Goal: Transaction & Acquisition: Subscribe to service/newsletter

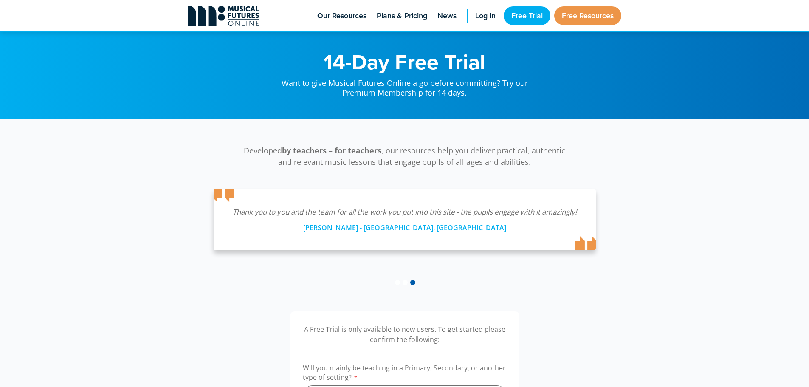
click at [232, 18] on icon at bounding box center [223, 16] width 71 height 20
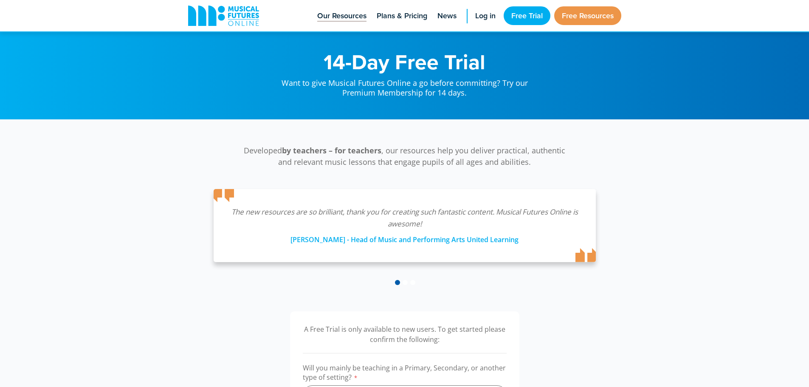
click at [341, 17] on span "Our Resources" at bounding box center [341, 15] width 49 height 11
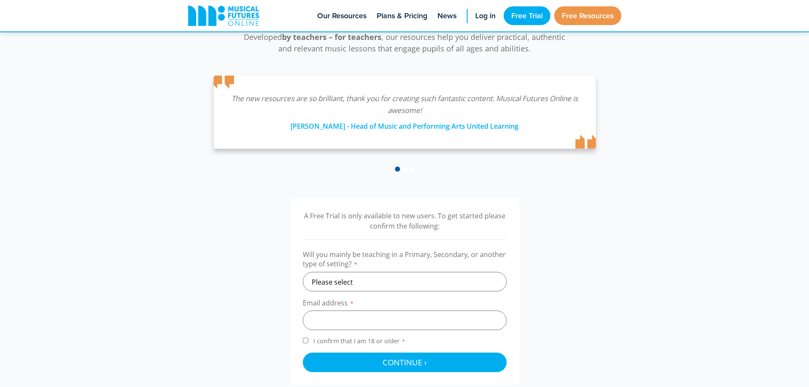
scroll to position [226, 0]
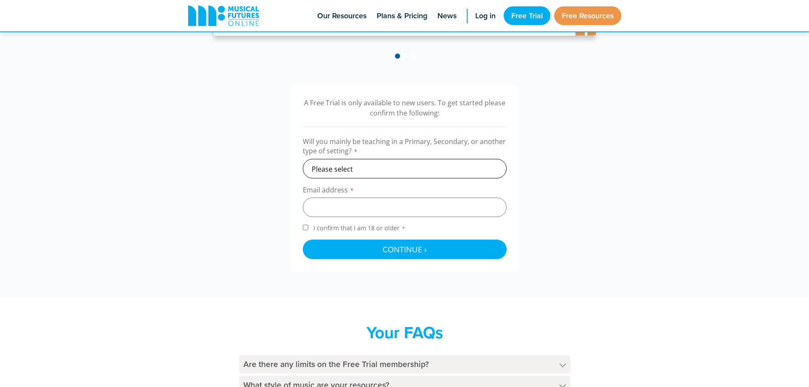
click at [371, 167] on select "Please select Primary Secondary Other" at bounding box center [405, 169] width 204 height 20
select select "other"
click at [303, 159] on select "Please select Primary Secondary Other" at bounding box center [405, 169] width 204 height 20
drag, startPoint x: 338, startPoint y: 203, endPoint x: 344, endPoint y: 203, distance: 5.9
click at [344, 203] on input "email" at bounding box center [405, 208] width 204 height 20
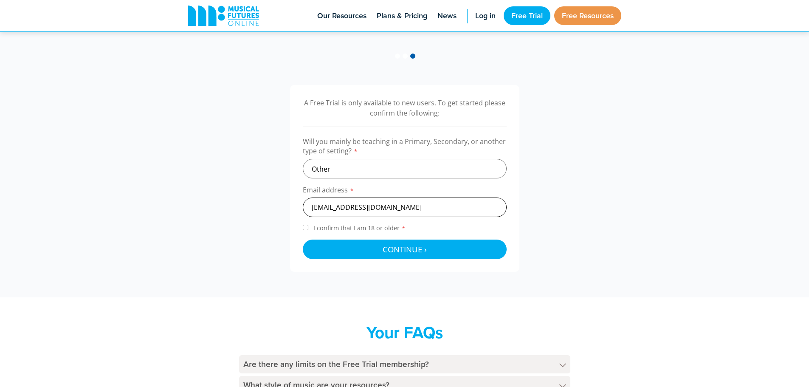
type input "narc_hermes@yahoo.de"
click at [305, 227] on input "I confirm that I am 18 or older *" at bounding box center [306, 228] width 6 height 6
checkbox input "true"
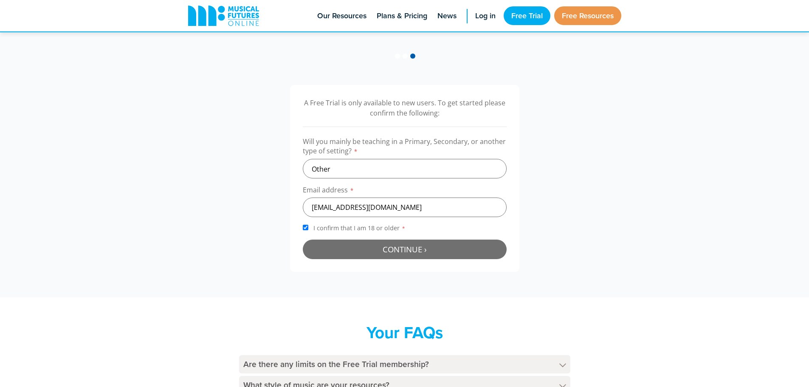
click at [407, 253] on span "Continue ›" at bounding box center [405, 249] width 44 height 11
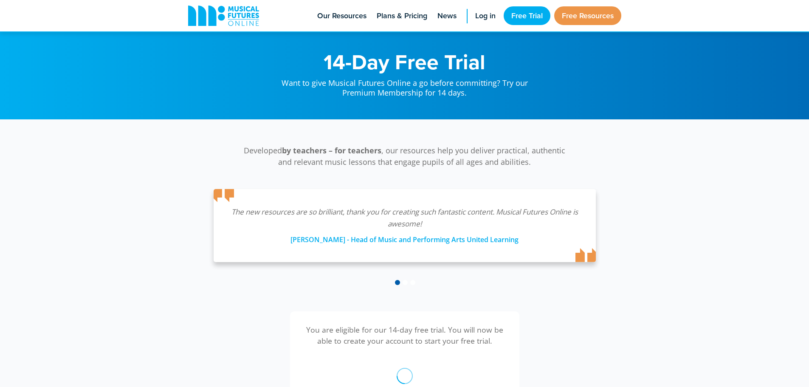
scroll to position [277, 0]
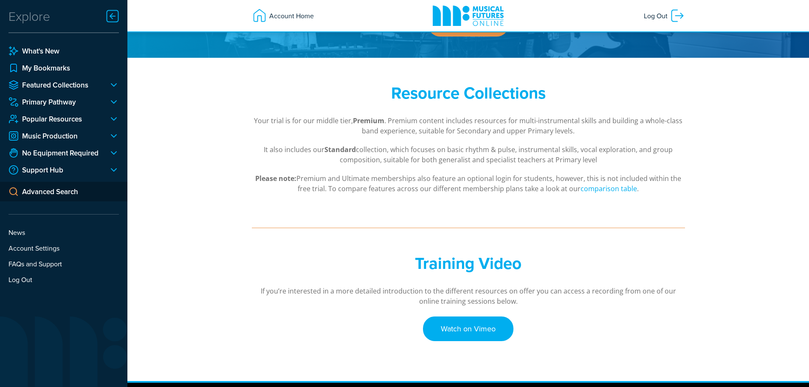
scroll to position [200, 0]
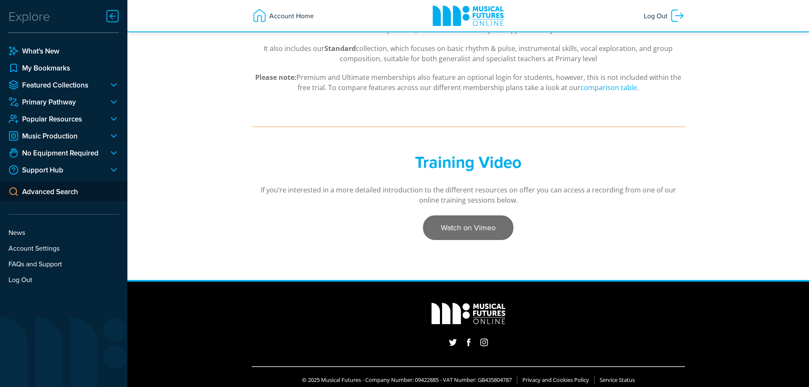
click at [480, 232] on link "Watch on Vimeo" at bounding box center [468, 227] width 90 height 25
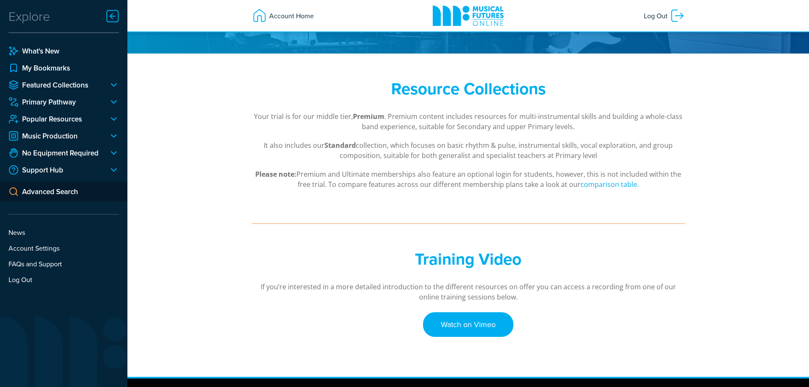
scroll to position [202, 0]
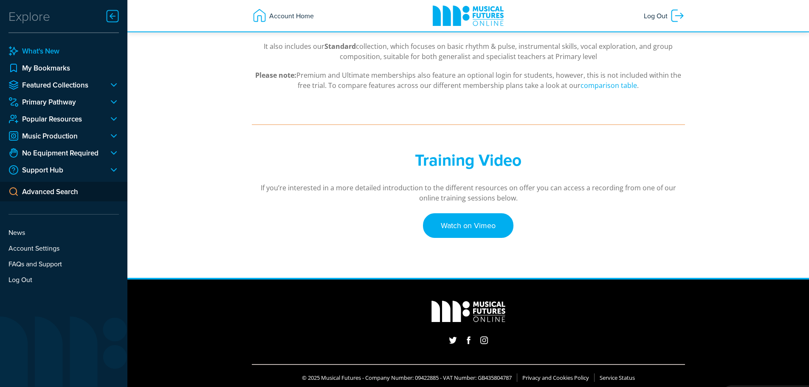
click at [52, 52] on link "What's New" at bounding box center [63, 51] width 110 height 10
click at [62, 86] on link "Featured Collections" at bounding box center [54, 85] width 93 height 10
click at [112, 98] on div at bounding box center [110, 102] width 17 height 10
